Goal: Transaction & Acquisition: Download file/media

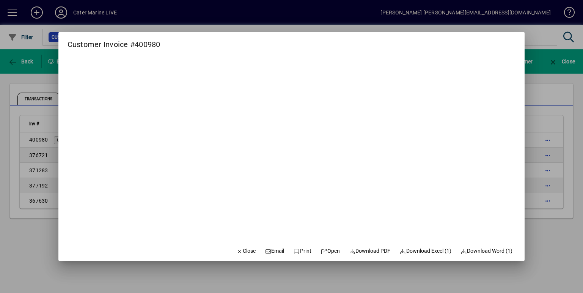
click at [553, 85] on div at bounding box center [291, 146] width 583 height 293
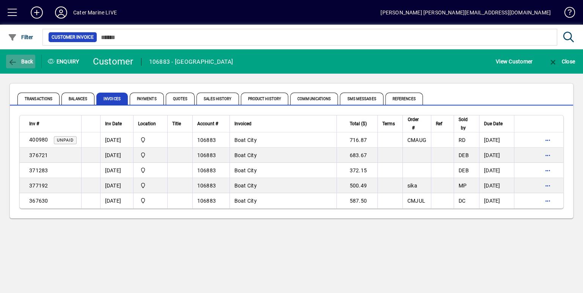
click at [26, 62] on span "Back" at bounding box center [20, 61] width 25 height 6
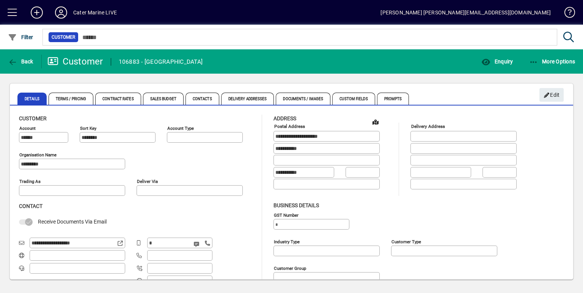
type input "**********"
click at [11, 16] on span at bounding box center [12, 12] width 18 height 18
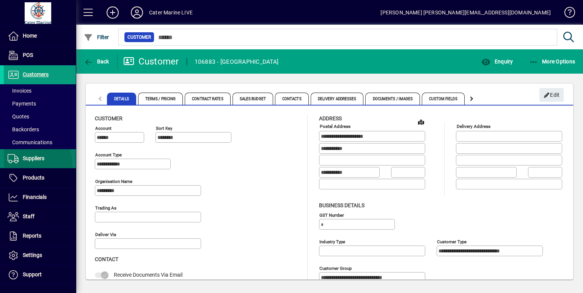
click at [36, 163] on span at bounding box center [40, 159] width 72 height 18
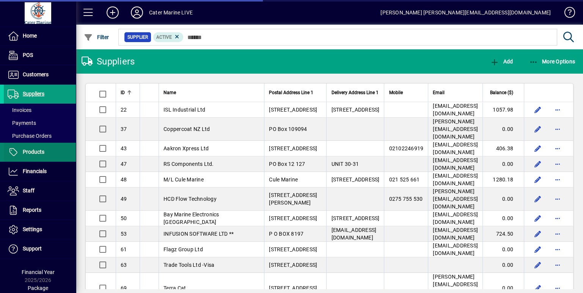
click at [40, 159] on span at bounding box center [40, 152] width 72 height 18
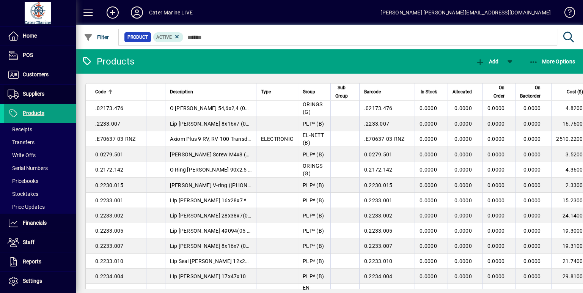
click at [40, 96] on span "Suppliers" at bounding box center [34, 94] width 22 height 6
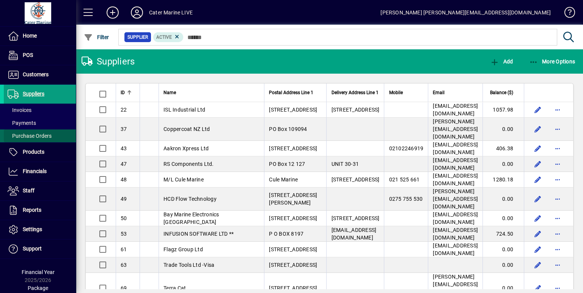
click at [39, 132] on span "Purchase Orders" at bounding box center [28, 136] width 48 height 8
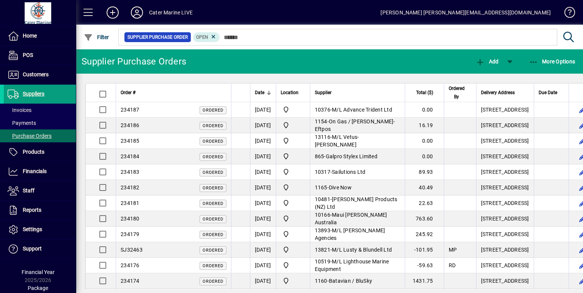
click at [85, 10] on span at bounding box center [88, 12] width 18 height 18
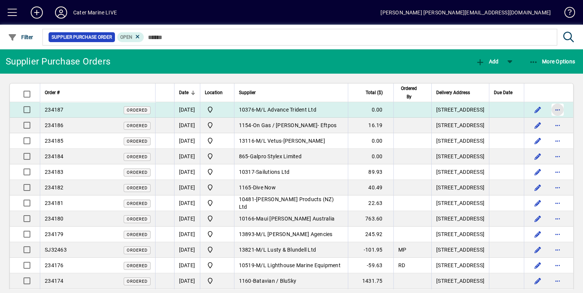
click at [550, 119] on span "button" at bounding box center [558, 110] width 18 height 18
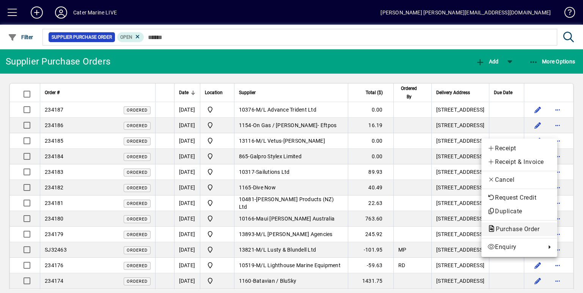
click at [500, 225] on span "Purchase Order" at bounding box center [516, 228] width 56 height 7
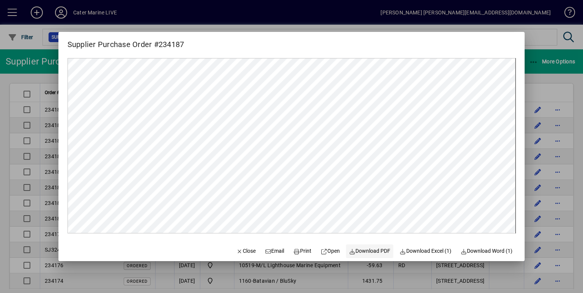
click at [361, 252] on span "Download PDF" at bounding box center [370, 251] width 42 height 8
